Goal: Task Accomplishment & Management: Manage account settings

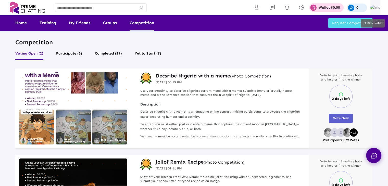
click at [372, 7] on img at bounding box center [375, 8] width 10 height 6
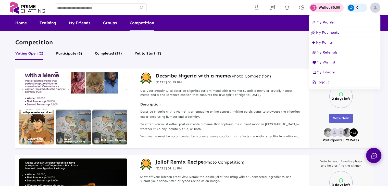
click at [324, 84] on span "Logout" at bounding box center [320, 82] width 18 height 4
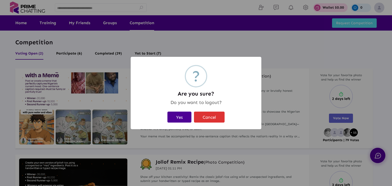
click at [179, 116] on button "Yes" at bounding box center [179, 117] width 24 height 11
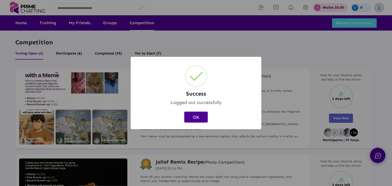
click at [199, 117] on button "OK" at bounding box center [195, 117] width 23 height 11
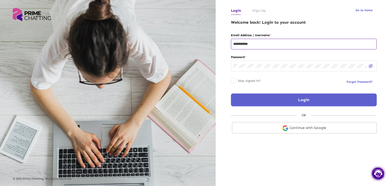
click at [275, 43] on input "**********" at bounding box center [303, 44] width 141 height 4
type input "**********"
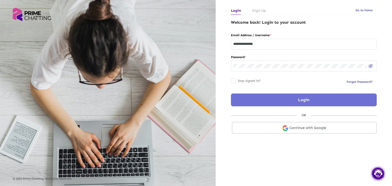
click at [270, 100] on button "Login" at bounding box center [304, 100] width 146 height 13
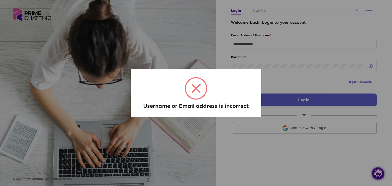
click at [230, 139] on div "Username or Email address is incorrect × OK Cancel" at bounding box center [196, 93] width 392 height 186
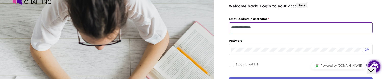
scroll to position [26, 0]
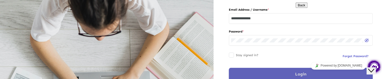
click at [266, 75] on button "Login" at bounding box center [301, 74] width 144 height 13
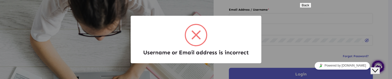
click at [256, 44] on div "Username or Email address is incorrect ×" at bounding box center [196, 39] width 120 height 37
click at [377, 68] on icon "Close Chat This icon closes the chat window." at bounding box center [375, 71] width 6 height 6
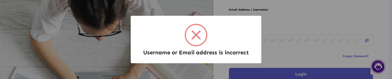
click at [195, 41] on span at bounding box center [196, 35] width 20 height 20
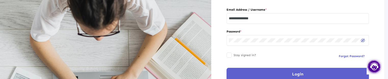
scroll to position [27, 0]
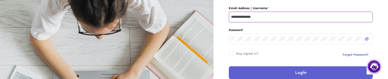
click at [266, 16] on input "**********" at bounding box center [300, 17] width 139 height 4
type input "**********"
click at [254, 72] on button "Login" at bounding box center [301, 73] width 144 height 13
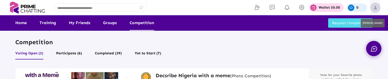
click at [375, 6] on img at bounding box center [375, 8] width 10 height 10
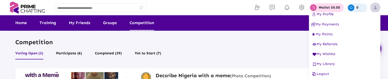
scroll to position [8, 0]
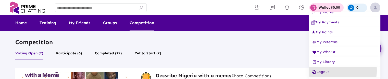
click at [323, 71] on span "Logout" at bounding box center [320, 72] width 18 height 4
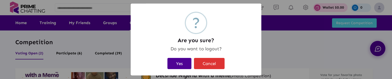
click at [181, 65] on button "Yes" at bounding box center [179, 63] width 24 height 11
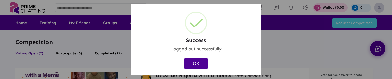
click at [202, 61] on button "OK" at bounding box center [195, 63] width 23 height 11
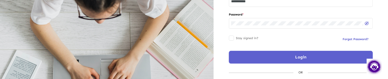
scroll to position [51, 0]
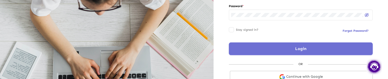
click at [280, 51] on button "Login" at bounding box center [301, 49] width 144 height 13
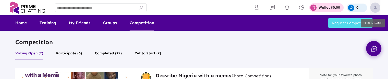
click at [376, 6] on img at bounding box center [375, 8] width 10 height 10
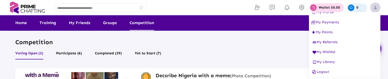
click at [325, 72] on span "Logout" at bounding box center [320, 72] width 18 height 4
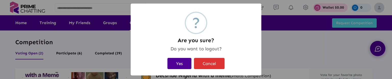
drag, startPoint x: 178, startPoint y: 65, endPoint x: 195, endPoint y: 64, distance: 17.6
click at [178, 65] on button "Yes" at bounding box center [179, 63] width 24 height 11
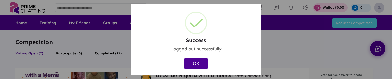
click at [201, 65] on button "OK" at bounding box center [195, 63] width 23 height 11
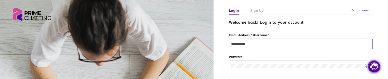
click at [257, 43] on input "**********" at bounding box center [300, 44] width 139 height 4
type input "**********"
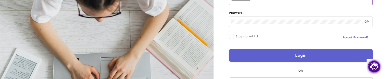
scroll to position [51, 0]
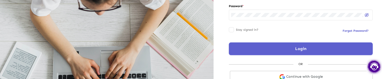
click at [254, 51] on button "Login" at bounding box center [301, 49] width 144 height 13
